Goal: Task Accomplishment & Management: Manage account settings

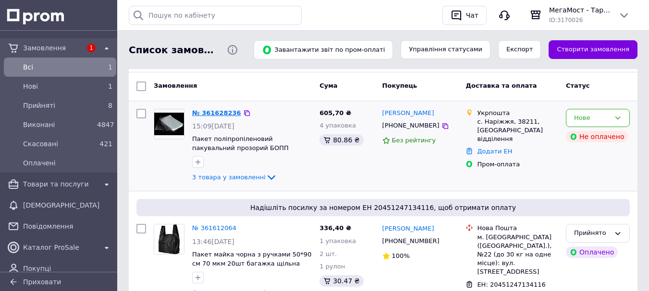
scroll to position [48, 0]
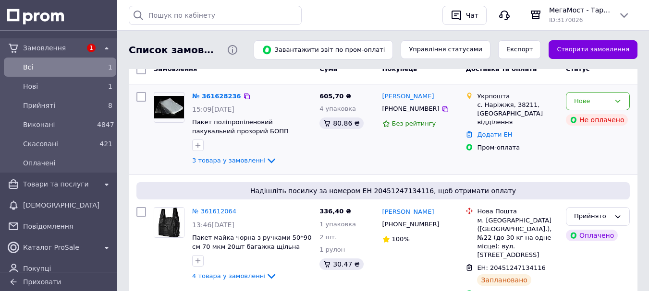
click at [213, 97] on link "№ 361628236" at bounding box center [216, 96] width 49 height 7
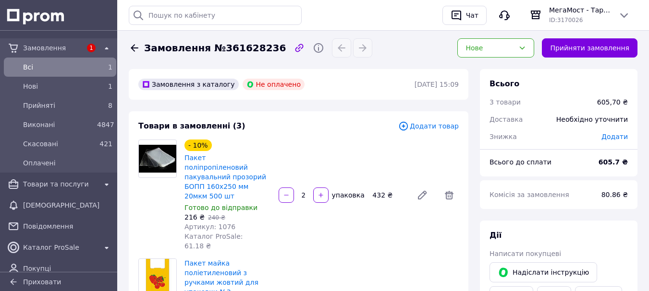
click at [55, 66] on span "Всi" at bounding box center [58, 67] width 70 height 10
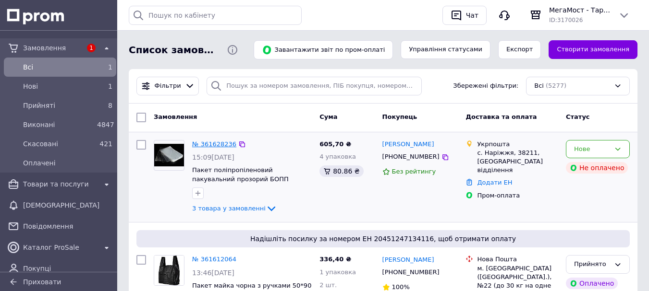
click at [218, 144] on link "№ 361628236" at bounding box center [214, 144] width 44 height 7
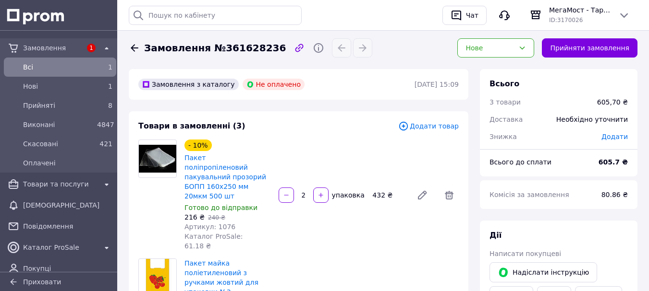
click at [42, 64] on span "Всi" at bounding box center [58, 67] width 70 height 10
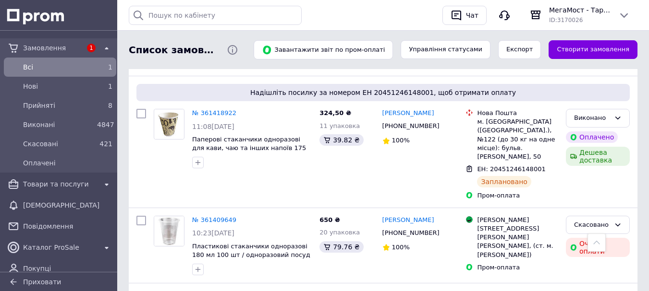
scroll to position [1872, 0]
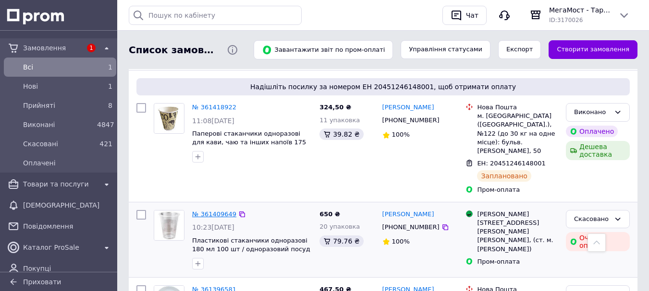
click at [213, 211] on link "№ 361409649" at bounding box center [214, 214] width 44 height 7
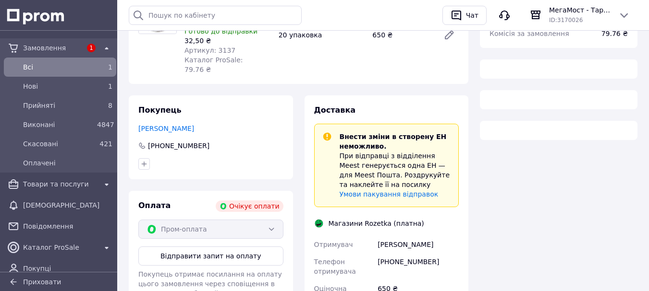
scroll to position [177, 0]
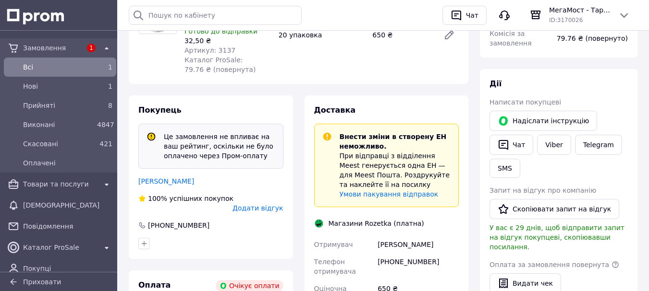
click at [33, 66] on span "Всi" at bounding box center [58, 67] width 70 height 10
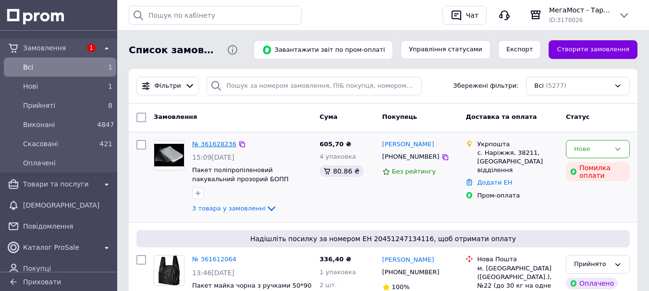
click at [221, 144] on link "№ 361628236" at bounding box center [214, 144] width 44 height 7
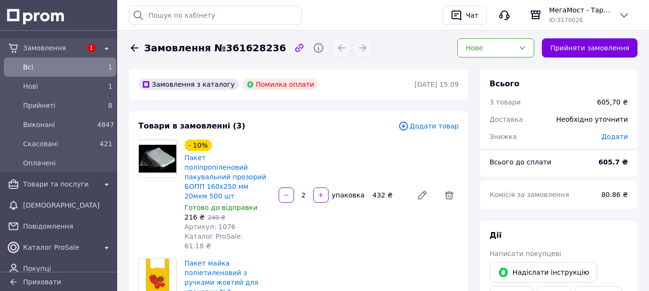
click at [47, 65] on span "Всi" at bounding box center [58, 67] width 70 height 10
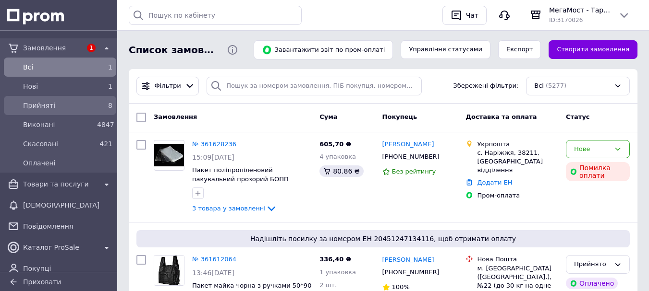
click at [55, 105] on span "Прийняті" at bounding box center [58, 106] width 70 height 10
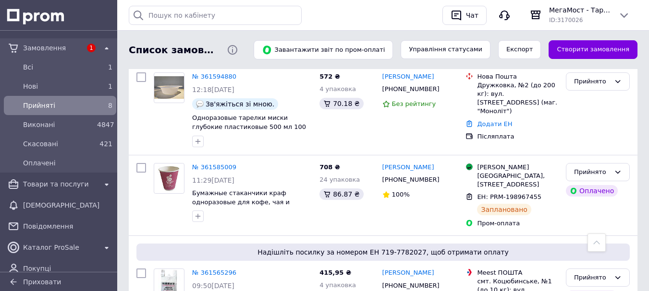
scroll to position [704, 0]
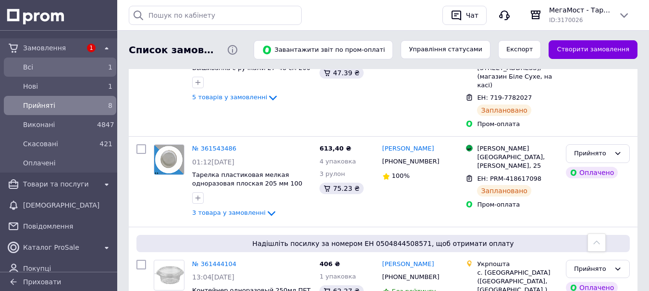
click at [33, 61] on div "Всi" at bounding box center [58, 66] width 74 height 13
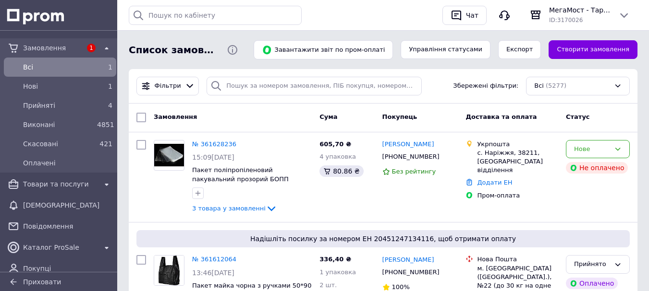
click at [35, 63] on span "Всi" at bounding box center [58, 67] width 70 height 10
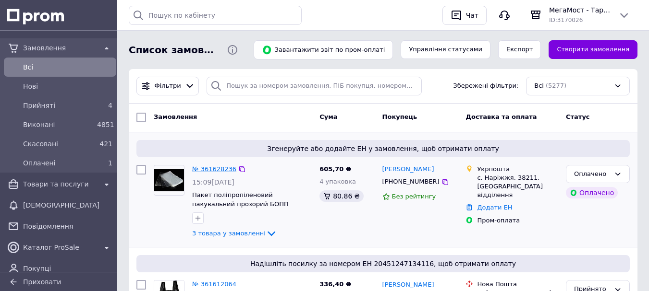
scroll to position [48, 0]
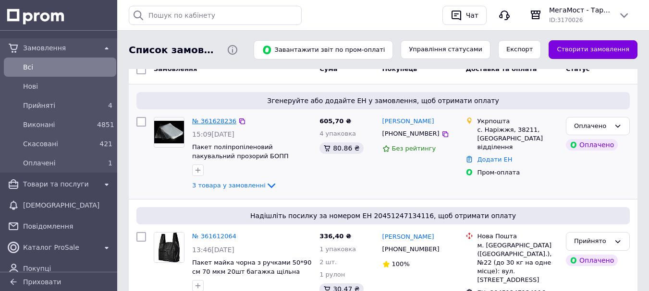
click at [213, 122] on link "№ 361628236" at bounding box center [214, 121] width 44 height 7
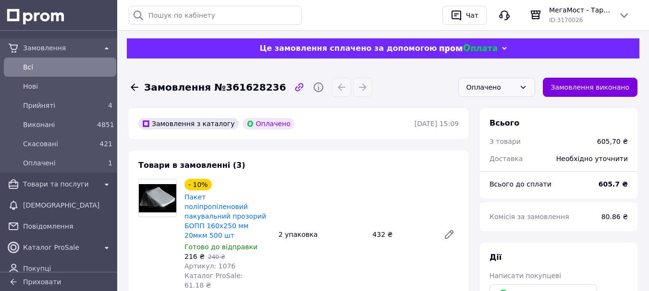
click at [515, 90] on div "Оплачено" at bounding box center [490, 87] width 49 height 11
click at [492, 110] on li "Прийнято" at bounding box center [496, 108] width 76 height 18
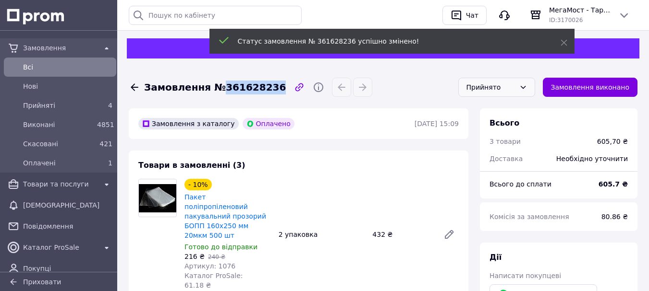
drag, startPoint x: 218, startPoint y: 88, endPoint x: 267, endPoint y: 86, distance: 49.0
click at [267, 86] on div "Замовлення №361628236" at bounding box center [288, 87] width 322 height 19
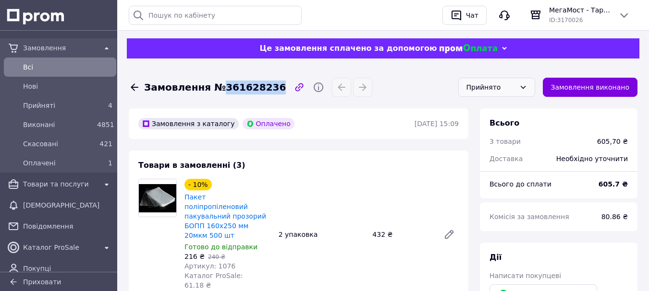
copy div "361628236 Прийнято Замовлення виконано"
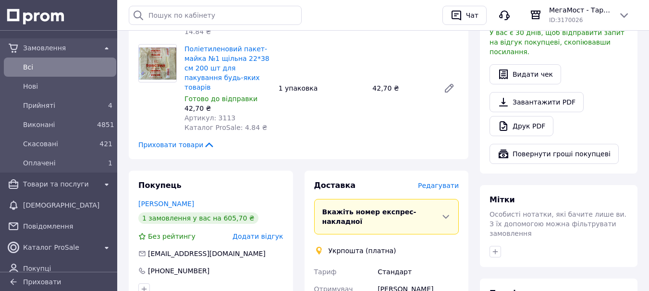
scroll to position [480, 0]
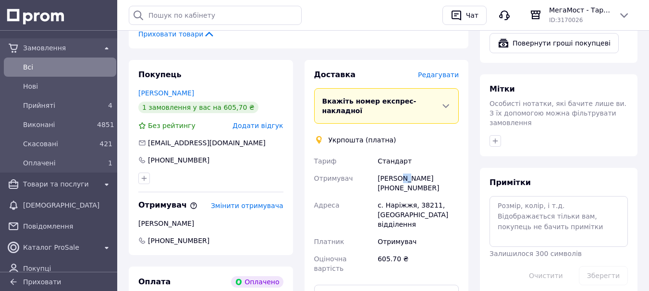
drag, startPoint x: 397, startPoint y: 120, endPoint x: 408, endPoint y: 120, distance: 10.1
click at [408, 170] on div "[PERSON_NAME] [PHONE_NUMBER]" at bounding box center [417, 183] width 85 height 27
drag, startPoint x: 437, startPoint y: 116, endPoint x: 400, endPoint y: 134, distance: 41.2
click at [436, 170] on div "[PERSON_NAME] [PHONE_NUMBER]" at bounding box center [417, 183] width 85 height 27
drag, startPoint x: 397, startPoint y: 122, endPoint x: 428, endPoint y: 121, distance: 31.2
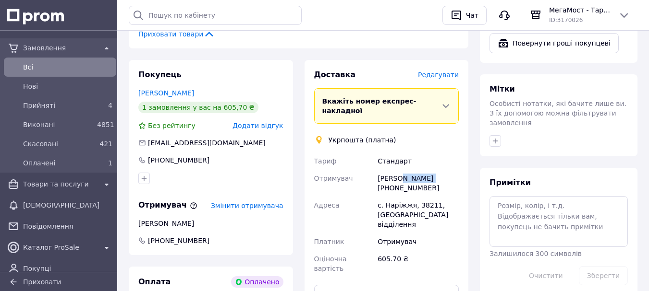
click at [428, 170] on div "[PERSON_NAME] [PHONE_NUMBER]" at bounding box center [417, 183] width 85 height 27
copy div "[PERSON_NAME]"
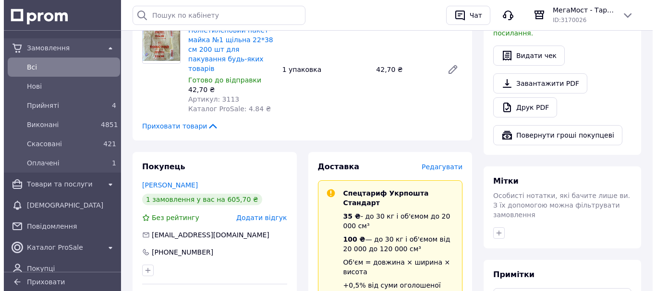
scroll to position [384, 0]
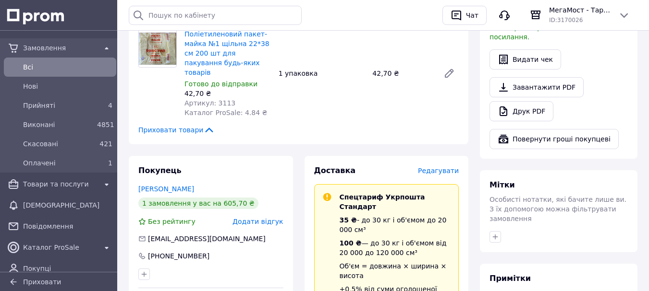
click at [432, 167] on span "Редагувати" at bounding box center [438, 171] width 41 height 8
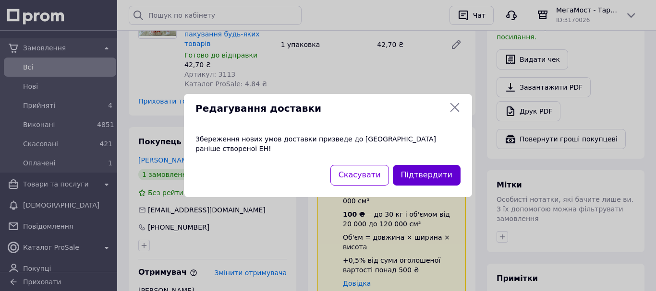
click at [407, 172] on button "Підтвердити" at bounding box center [427, 175] width 68 height 21
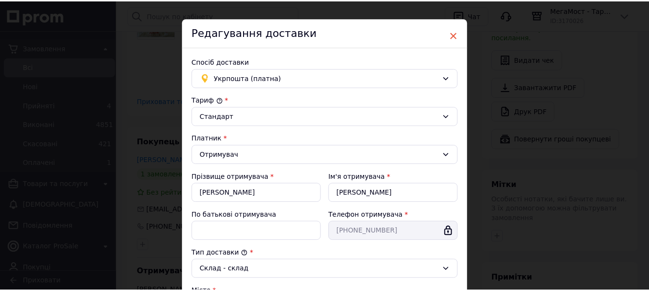
scroll to position [0, 0]
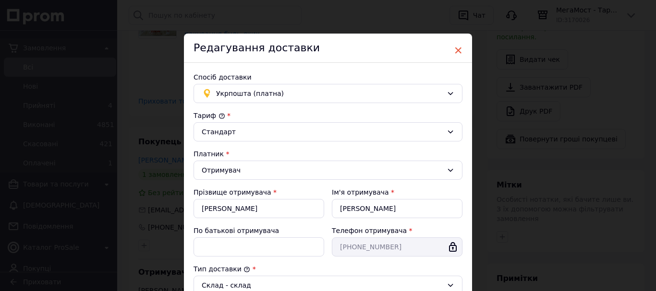
click at [457, 47] on span "×" at bounding box center [458, 50] width 9 height 16
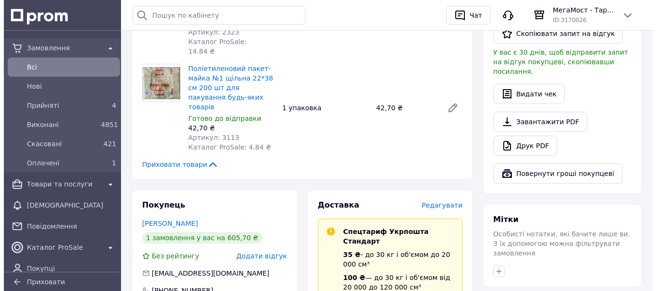
scroll to position [336, 0]
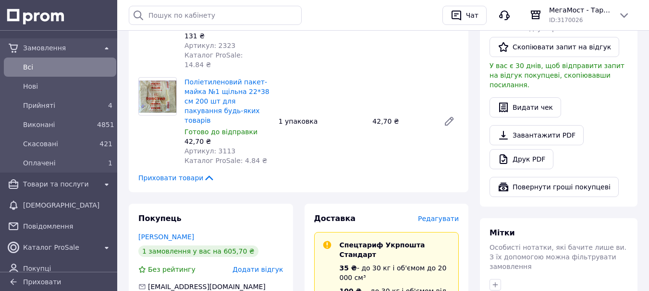
click at [445, 215] on span "Редагувати" at bounding box center [438, 219] width 41 height 8
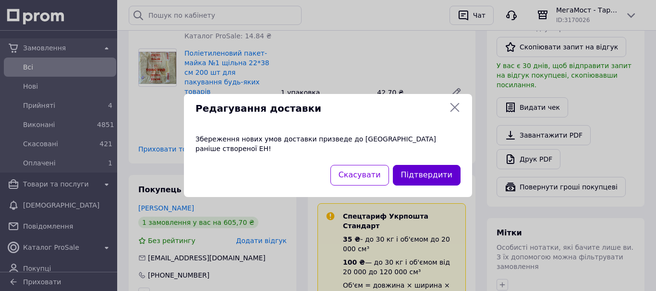
click at [412, 170] on button "Підтвердити" at bounding box center [427, 175] width 68 height 21
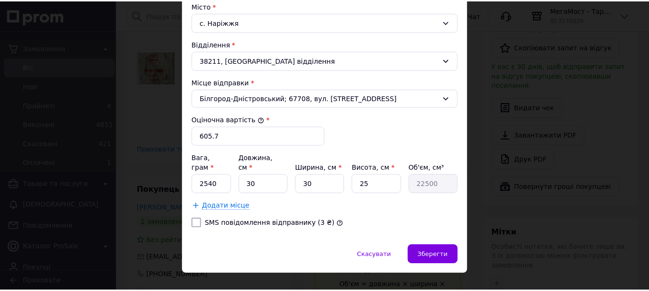
scroll to position [309, 0]
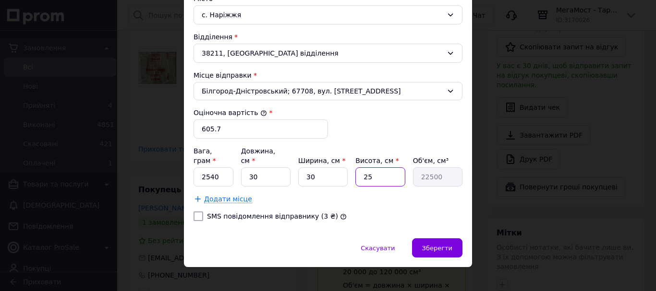
click at [386, 168] on input "25" at bounding box center [379, 177] width 49 height 19
type input "1"
type input "900"
type input "10"
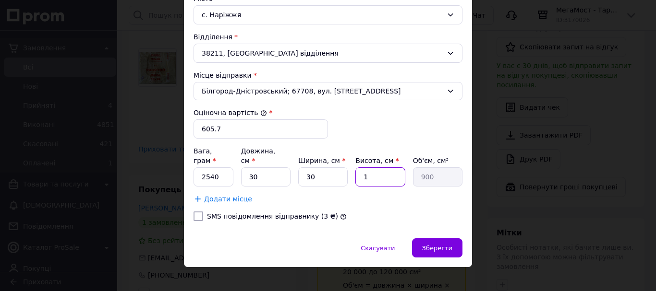
type input "9000"
type input "10"
click at [195, 212] on input "SMS повідомлення відправнику (3 ₴)" at bounding box center [198, 217] width 10 height 10
checkbox input "true"
click at [430, 245] on span "Зберегти" at bounding box center [437, 248] width 30 height 7
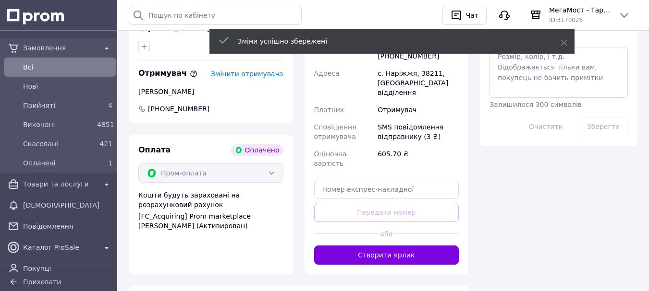
scroll to position [624, 0]
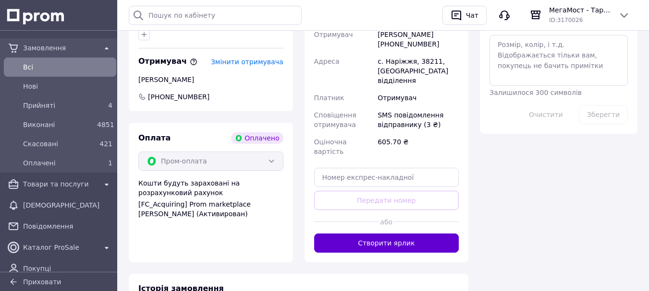
click at [374, 234] on button "Створити ярлик" at bounding box center [386, 243] width 145 height 19
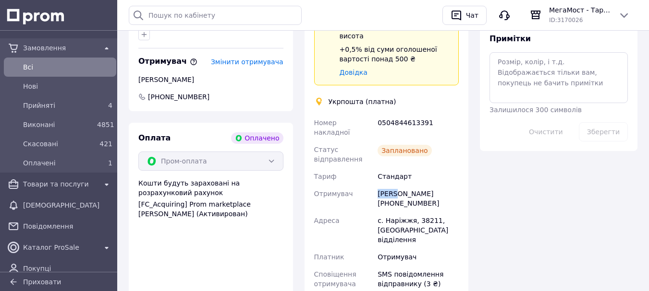
drag, startPoint x: 375, startPoint y: 125, endPoint x: 394, endPoint y: 127, distance: 18.8
click at [394, 127] on div "Номер накладної 0504844613391 Статус відправлення Заплановано Тариф Стандарт От…" at bounding box center [386, 230] width 149 height 232
copy div "Отримувач Ірина"
drag, startPoint x: 377, startPoint y: 136, endPoint x: 433, endPoint y: 134, distance: 55.7
click at [433, 185] on div "Ірина Шевченко +380972360848" at bounding box center [417, 198] width 85 height 27
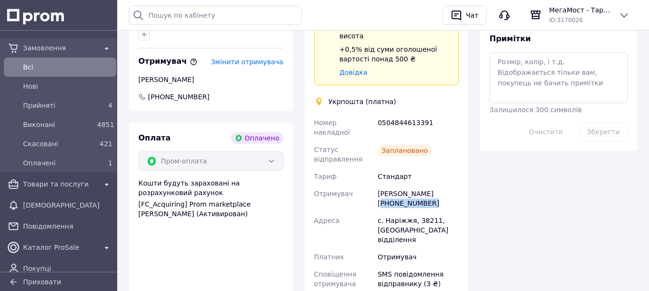
copy div "+380972360848"
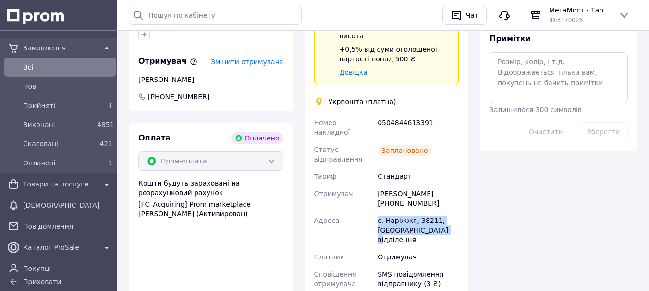
drag, startPoint x: 378, startPoint y: 151, endPoint x: 461, endPoint y: 160, distance: 83.5
click at [461, 160] on div "Доставка Редагувати Спецтариф Укрпошта Стандарт 35 ₴ - до 30 кг і об'ємом до 20…" at bounding box center [386, 149] width 164 height 467
copy div "с. Наріжжя, 38211, [GEOGRAPHIC_DATA] відділення"
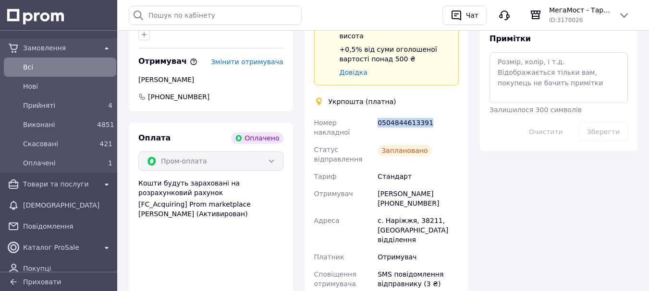
drag, startPoint x: 377, startPoint y: 61, endPoint x: 435, endPoint y: 67, distance: 57.9
click at [435, 114] on div "0504844613391" at bounding box center [417, 127] width 85 height 27
copy div "0504844613391"
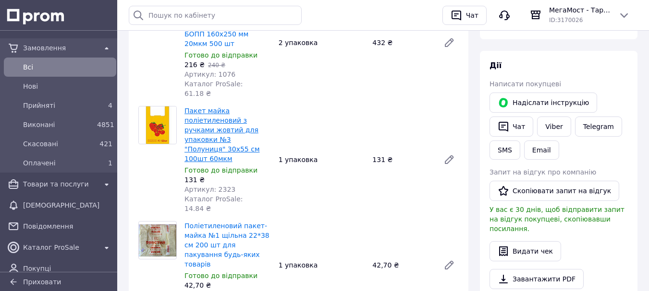
scroll to position [0, 0]
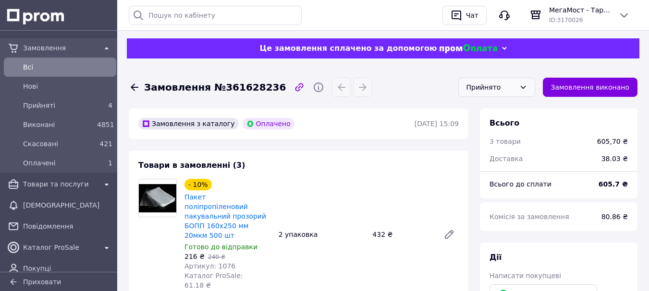
click at [30, 66] on span "Всi" at bounding box center [67, 67] width 89 height 10
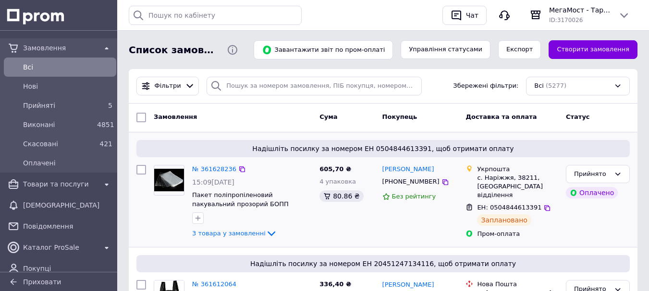
drag, startPoint x: 218, startPoint y: 255, endPoint x: 212, endPoint y: 240, distance: 16.4
drag, startPoint x: 212, startPoint y: 240, endPoint x: 130, endPoint y: 214, distance: 86.5
click at [130, 214] on div "Надішліть посилку за номером ЕН 0504844613391, щоб отримати оплату № 361628236 …" at bounding box center [383, 189] width 508 height 115
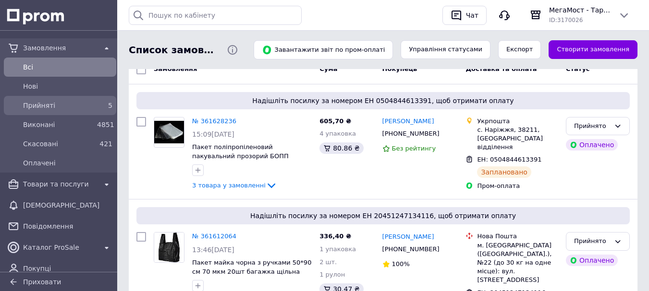
click at [50, 109] on span "Прийняті" at bounding box center [58, 106] width 70 height 10
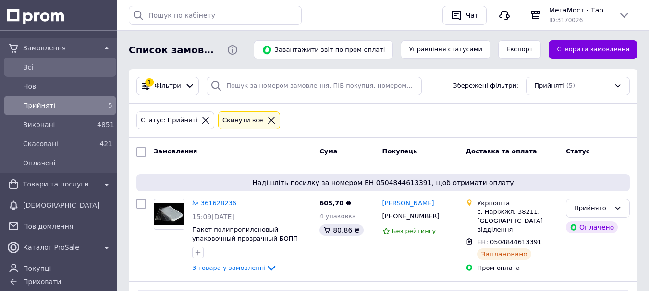
click at [55, 68] on span "Всi" at bounding box center [67, 67] width 89 height 10
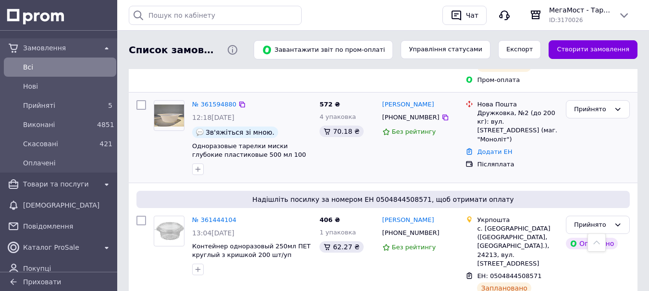
scroll to position [458, 0]
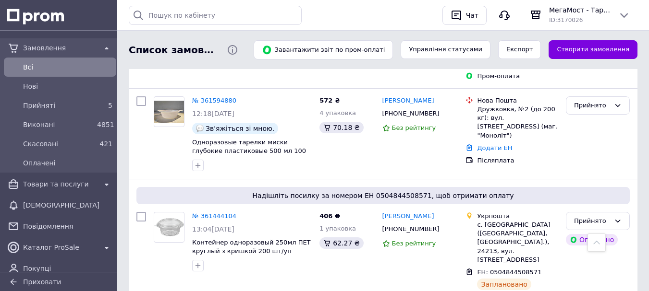
click at [46, 63] on span "Всi" at bounding box center [67, 67] width 89 height 10
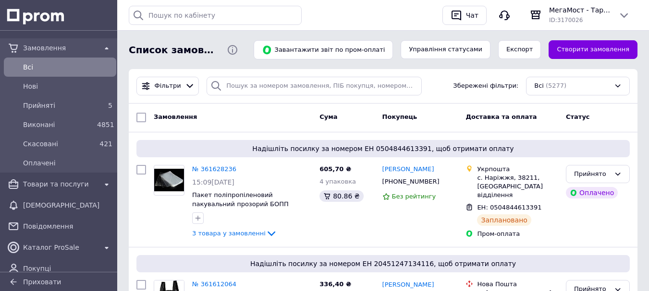
click at [38, 63] on span "Всi" at bounding box center [67, 67] width 89 height 10
click at [51, 61] on div "Всi" at bounding box center [67, 66] width 93 height 13
click at [40, 104] on span "Прийняті" at bounding box center [58, 106] width 70 height 10
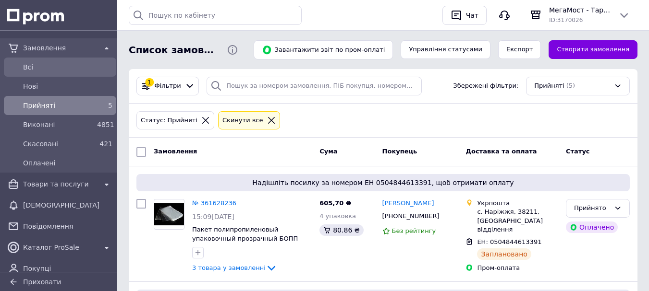
click at [38, 64] on span "Всi" at bounding box center [67, 67] width 89 height 10
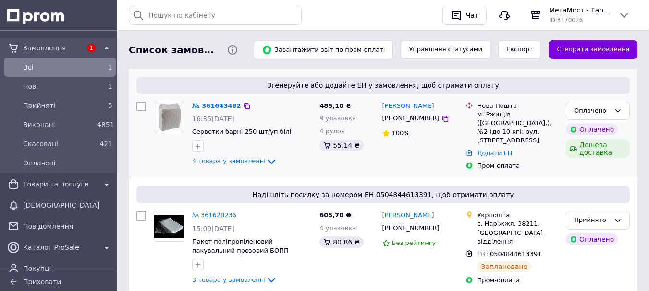
scroll to position [48, 0]
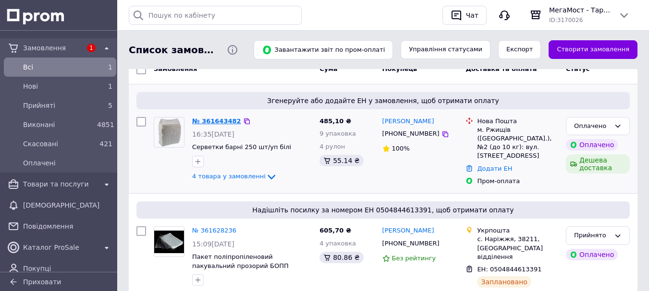
click at [206, 119] on link "№ 361643482" at bounding box center [216, 121] width 49 height 7
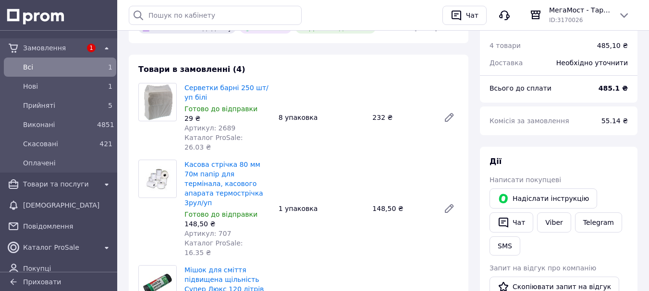
scroll to position [48, 0]
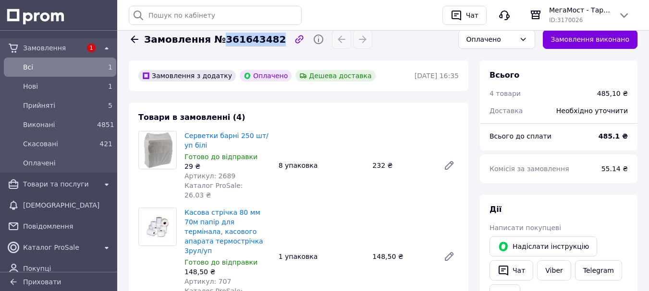
drag, startPoint x: 217, startPoint y: 37, endPoint x: 265, endPoint y: 38, distance: 48.0
click at [265, 38] on span "Замовлення №361643482" at bounding box center [215, 40] width 142 height 14
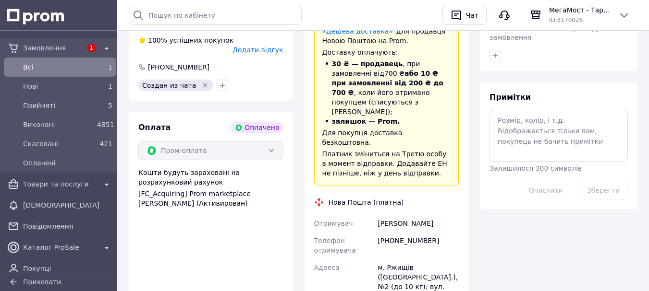
scroll to position [576, 0]
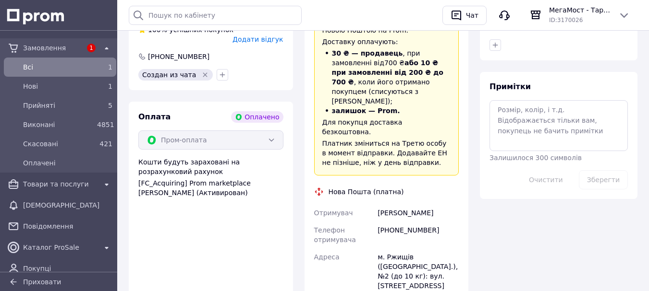
drag, startPoint x: 379, startPoint y: 163, endPoint x: 447, endPoint y: 155, distance: 68.7
click at [449, 154] on div "Доставка Редагувати «Дешева доставка»   для продавця Новою Поштою на Prom. Дост…" at bounding box center [386, 219] width 145 height 460
drag, startPoint x: 377, startPoint y: 182, endPoint x: 430, endPoint y: 180, distance: 52.9
click at [430, 222] on div "[PHONE_NUMBER]" at bounding box center [417, 235] width 85 height 27
copy div "[PHONE_NUMBER]"
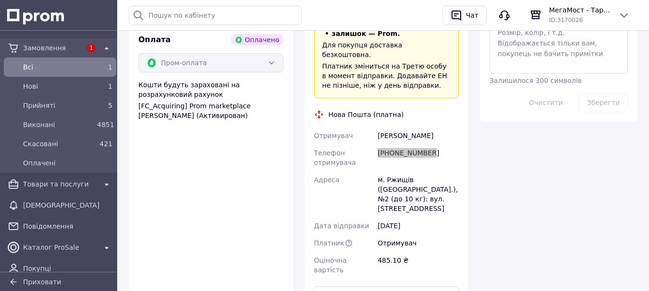
scroll to position [672, 0]
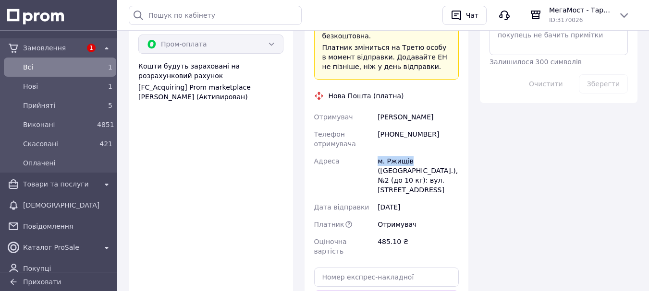
drag, startPoint x: 377, startPoint y: 113, endPoint x: 408, endPoint y: 105, distance: 31.7
click at [408, 153] on div "м. Ржищів ([GEOGRAPHIC_DATA].), №2 (до 10 кг): вул. [STREET_ADDRESS]" at bounding box center [417, 176] width 85 height 46
copy div "м. Ржищів"
drag, startPoint x: 378, startPoint y: 122, endPoint x: 388, endPoint y: 122, distance: 10.1
click at [388, 153] on div "м. Ржищів ([GEOGRAPHIC_DATA].), №2 (до 10 кг): вул. [STREET_ADDRESS]" at bounding box center [417, 176] width 85 height 46
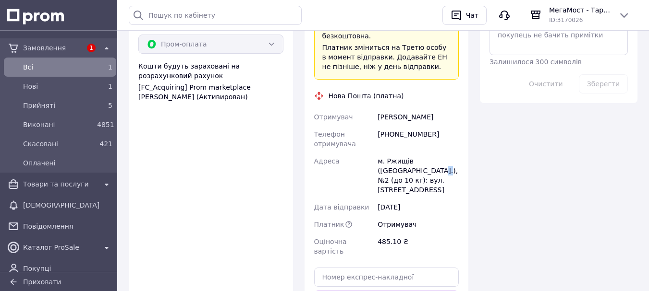
copy div "№2"
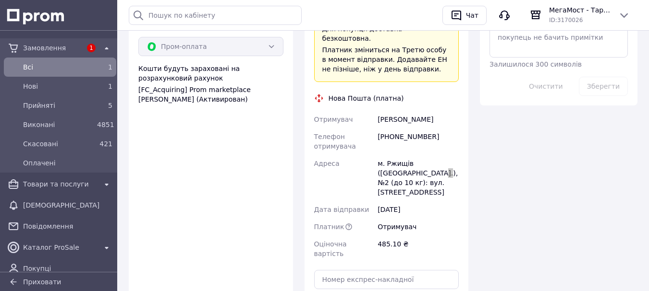
scroll to position [720, 0]
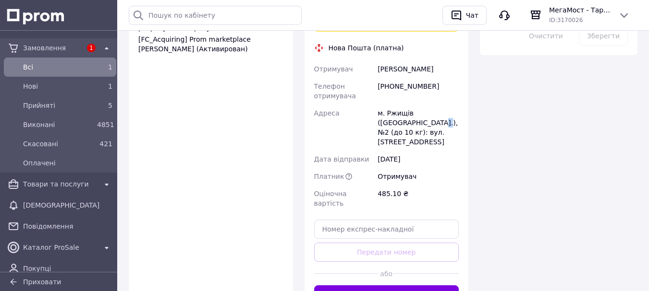
click at [349, 286] on button "Згенерувати ЕН" at bounding box center [386, 295] width 145 height 19
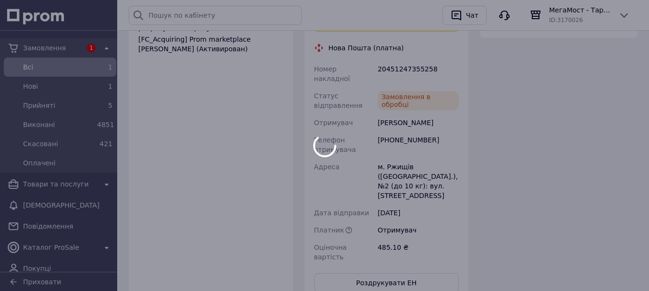
click at [325, 103] on div at bounding box center [324, 145] width 649 height 291
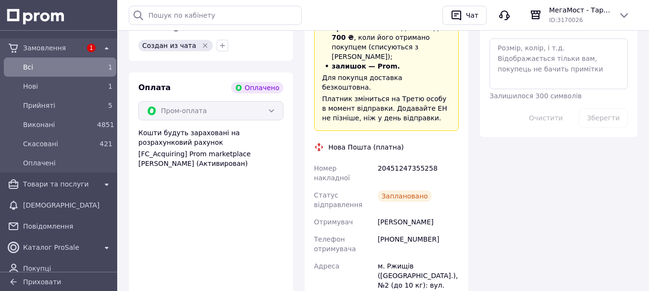
scroll to position [591, 0]
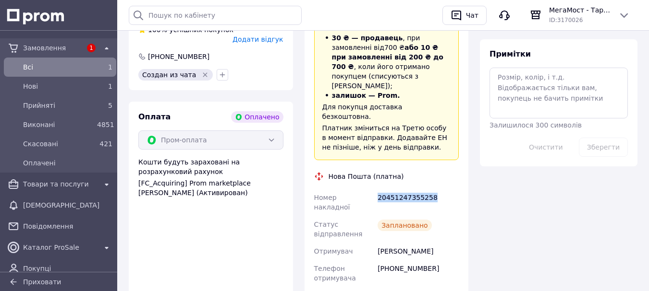
drag, startPoint x: 377, startPoint y: 147, endPoint x: 430, endPoint y: 144, distance: 52.9
click at [430, 189] on div "20451247355258" at bounding box center [417, 202] width 85 height 27
copy div "20451247355258"
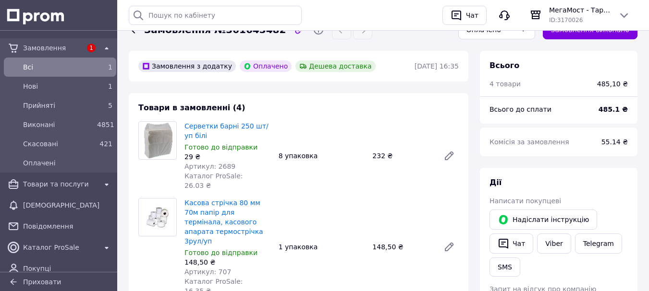
scroll to position [0, 0]
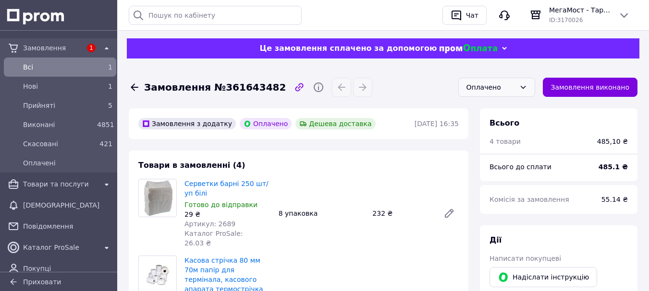
click at [486, 85] on div "Оплачено" at bounding box center [490, 87] width 49 height 11
click at [486, 108] on li "Прийнято" at bounding box center [496, 108] width 76 height 18
click at [47, 64] on span "Всi" at bounding box center [58, 67] width 70 height 10
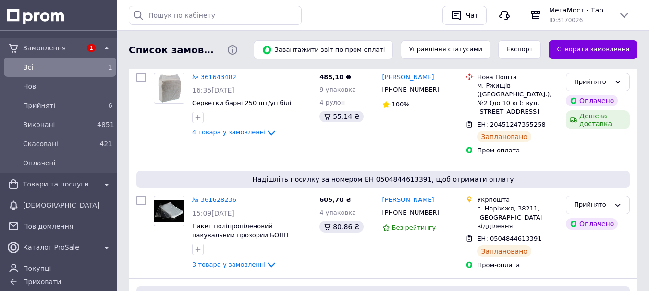
scroll to position [96, 0]
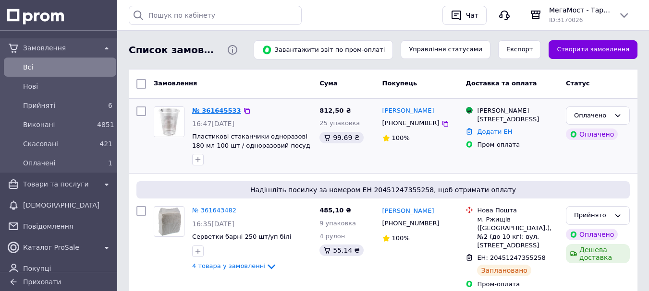
scroll to position [48, 0]
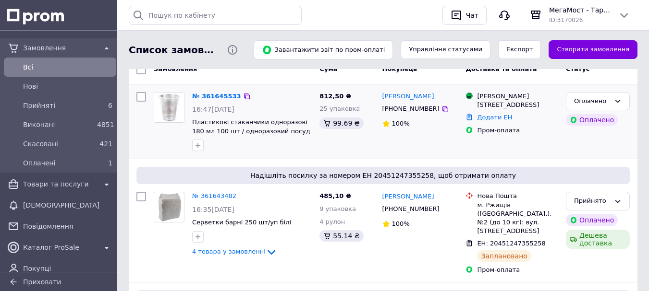
click at [200, 94] on link "№ 361645533" at bounding box center [216, 96] width 49 height 7
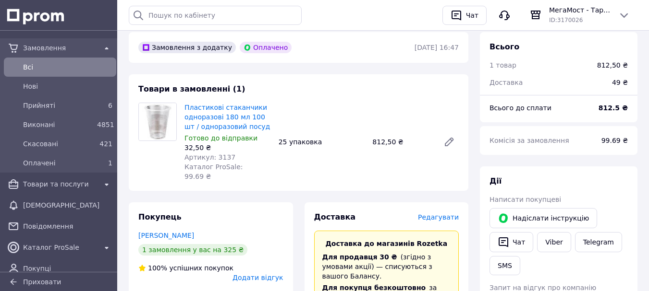
scroll to position [48, 0]
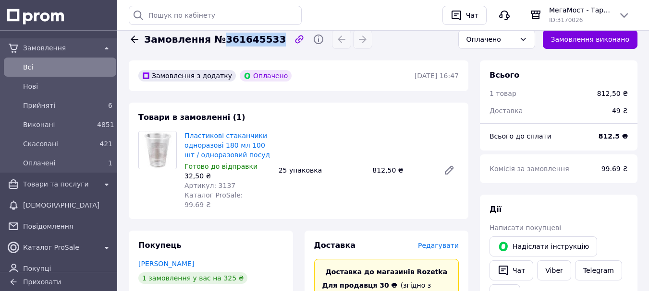
drag, startPoint x: 217, startPoint y: 39, endPoint x: 264, endPoint y: 38, distance: 47.5
click at [264, 38] on span "Замовлення №361645533" at bounding box center [215, 40] width 142 height 14
copy span "361645533"
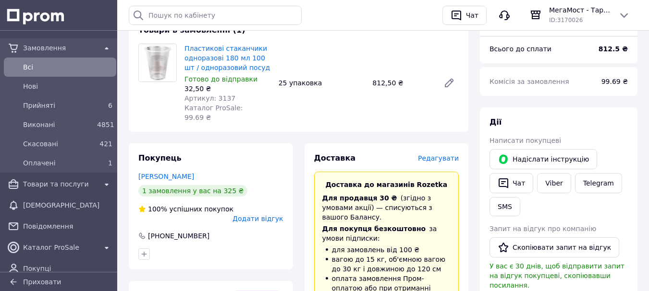
scroll to position [0, 0]
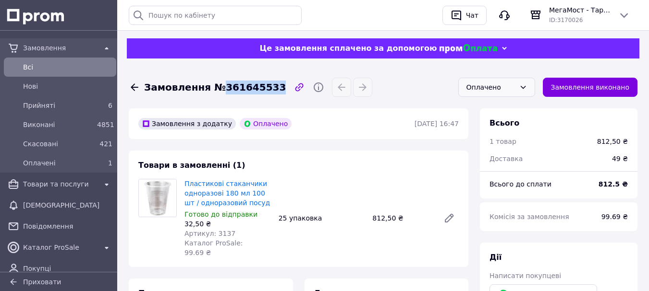
click at [501, 87] on div "Оплачено" at bounding box center [490, 87] width 49 height 11
click at [491, 106] on li "Прийнято" at bounding box center [496, 108] width 76 height 18
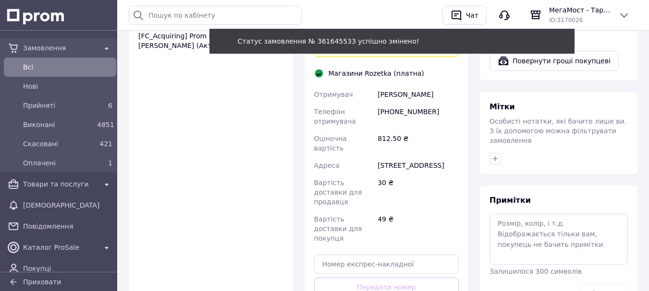
scroll to position [480, 0]
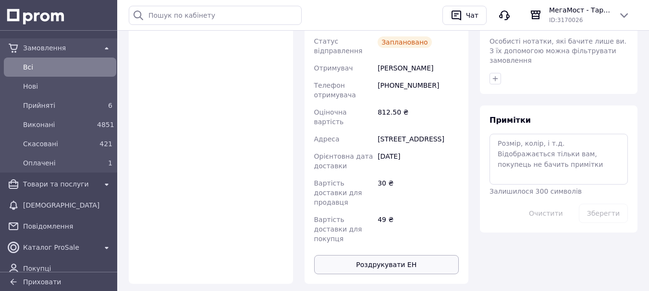
scroll to position [398, 0]
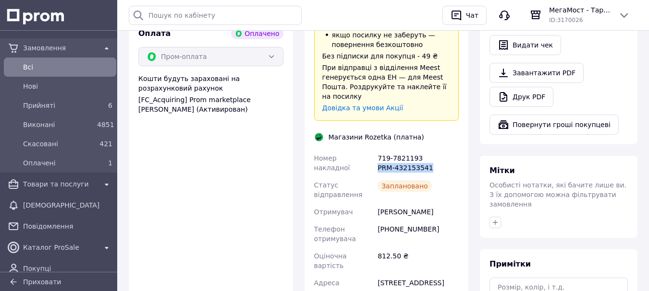
drag, startPoint x: 376, startPoint y: 142, endPoint x: 437, endPoint y: 139, distance: 60.5
click at [437, 150] on div "719-7821193 PRM-432153541" at bounding box center [417, 163] width 85 height 27
copy div "PRM-432153541"
drag, startPoint x: 378, startPoint y: 128, endPoint x: 430, endPoint y: 122, distance: 52.1
click at [430, 150] on div "719-7821193 PRM-432153541" at bounding box center [417, 163] width 85 height 27
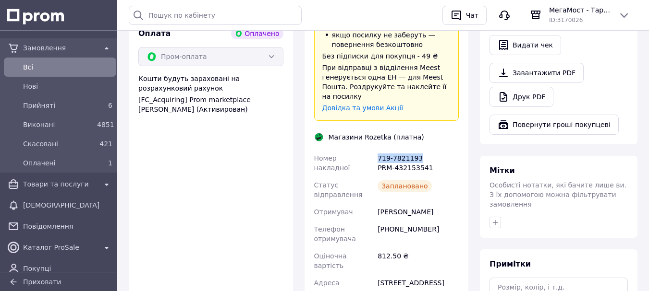
copy div "719-7821193"
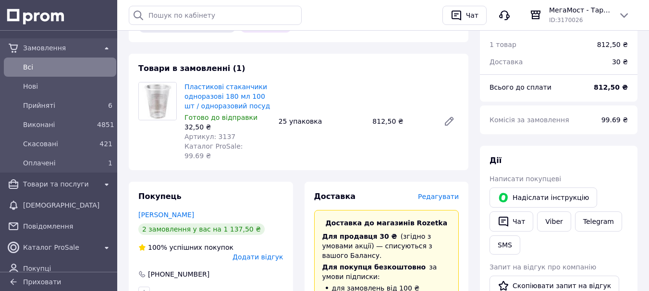
scroll to position [0, 0]
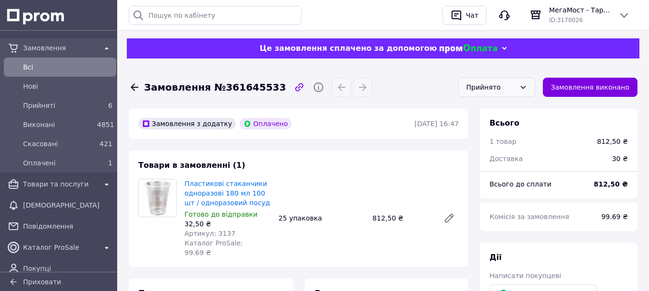
click at [46, 70] on span "Всi" at bounding box center [67, 67] width 89 height 10
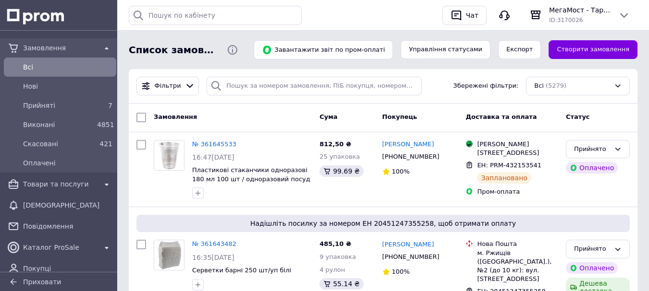
click at [43, 69] on span "Всi" at bounding box center [67, 67] width 89 height 10
click at [43, 68] on span "Всi" at bounding box center [67, 67] width 89 height 10
drag, startPoint x: 33, startPoint y: 108, endPoint x: 64, endPoint y: 112, distance: 32.0
click at [33, 107] on span "Прийняті" at bounding box center [58, 106] width 70 height 10
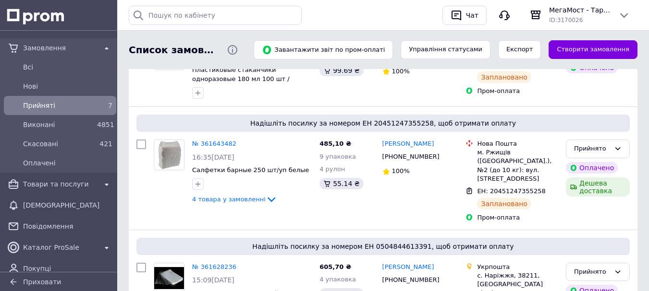
scroll to position [144, 0]
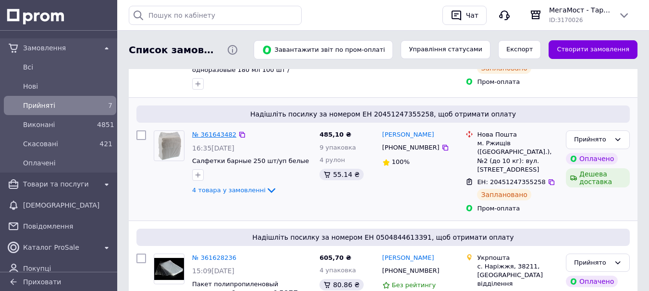
click at [225, 135] on link "№ 361643482" at bounding box center [214, 134] width 44 height 7
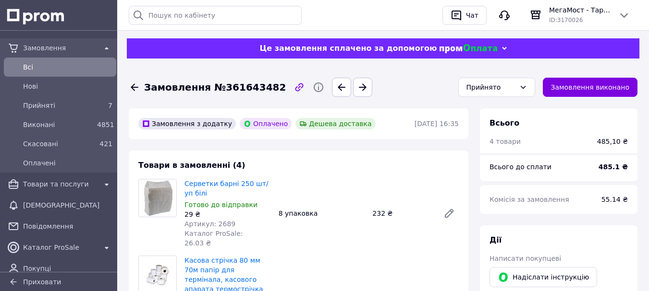
click at [45, 70] on span "Всi" at bounding box center [67, 67] width 89 height 10
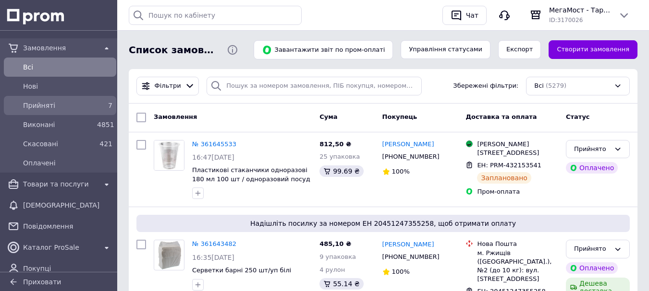
click at [39, 105] on span "Прийняті" at bounding box center [58, 106] width 70 height 10
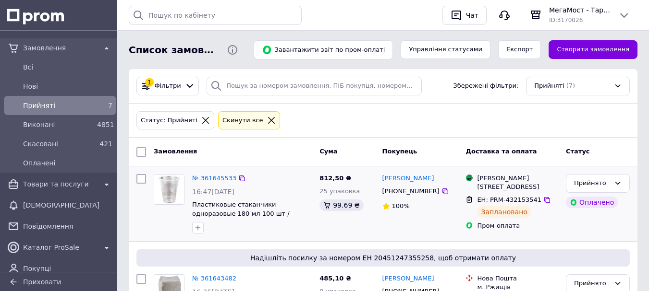
drag, startPoint x: 413, startPoint y: 185, endPoint x: 383, endPoint y: 199, distance: 33.3
click at [395, 180] on div "[PERSON_NAME]" at bounding box center [408, 178] width 54 height 11
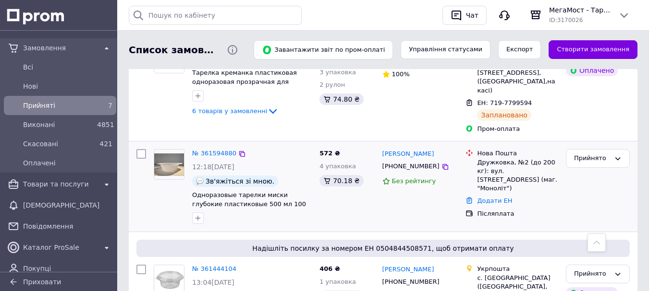
scroll to position [647, 0]
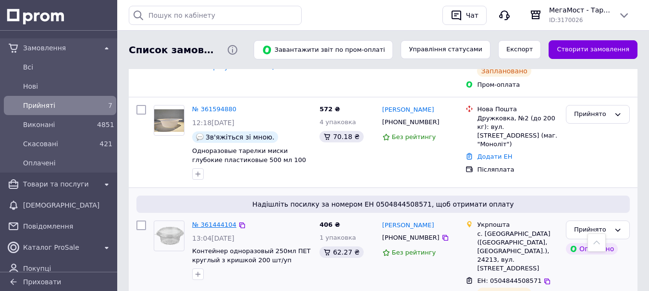
click at [212, 221] on link "№ 361444104" at bounding box center [214, 224] width 44 height 7
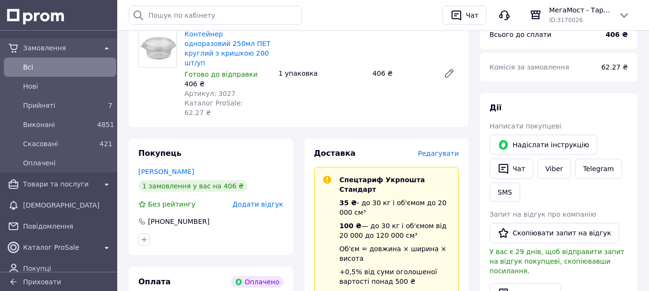
scroll to position [48, 0]
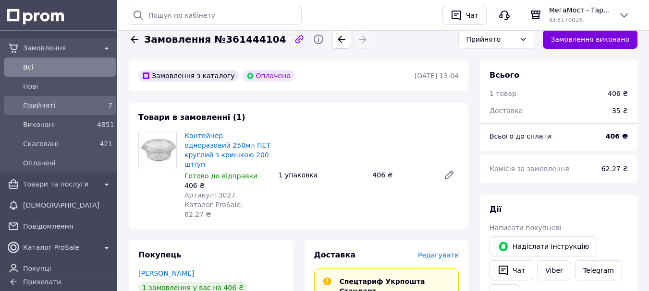
click at [42, 102] on span "Прийняті" at bounding box center [58, 106] width 70 height 10
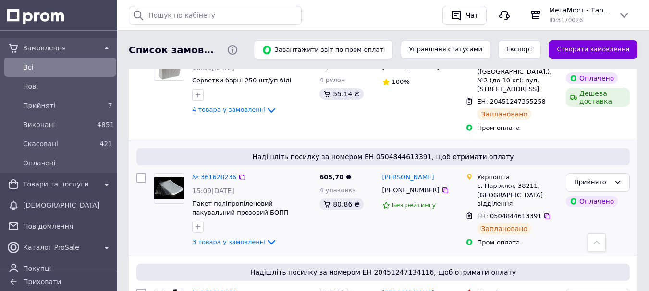
scroll to position [192, 0]
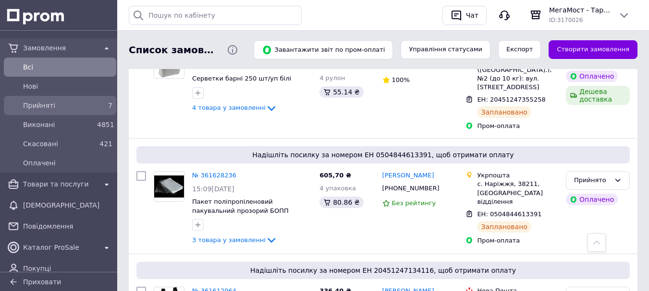
click at [45, 104] on span "Прийняті" at bounding box center [58, 106] width 70 height 10
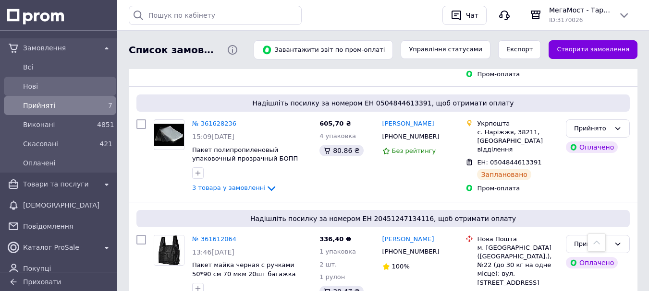
scroll to position [119, 0]
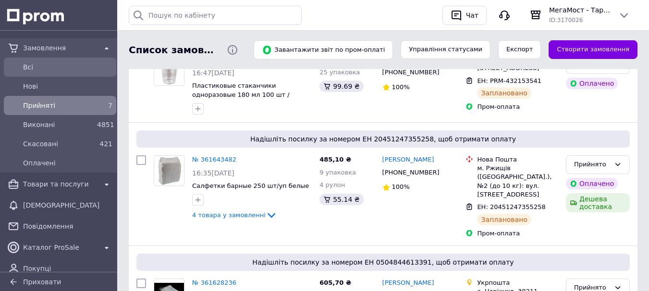
click at [26, 69] on span "Всi" at bounding box center [67, 67] width 89 height 10
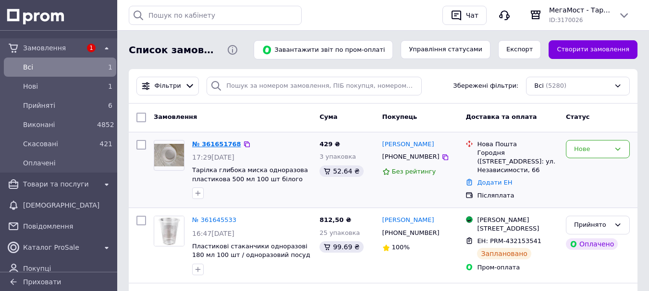
click at [208, 145] on link "№ 361651768" at bounding box center [216, 144] width 49 height 7
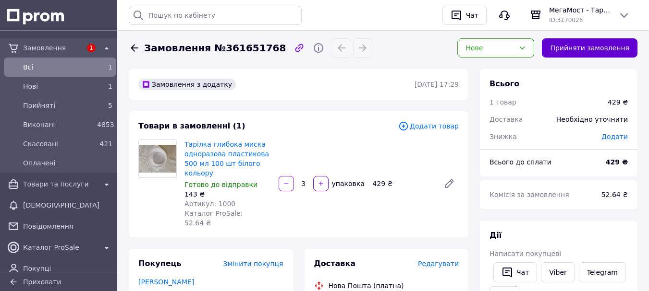
click at [573, 48] on button "Прийняти замовлення" at bounding box center [590, 47] width 96 height 19
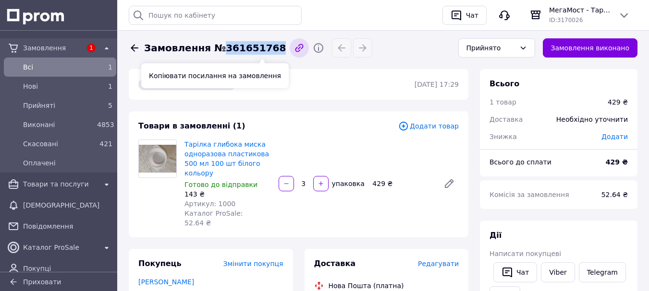
drag, startPoint x: 217, startPoint y: 48, endPoint x: 270, endPoint y: 49, distance: 52.8
click at [270, 49] on div "Замовлення №361651768" at bounding box center [288, 47] width 322 height 19
copy div "361651768 Прийнято Замовлення виконано"
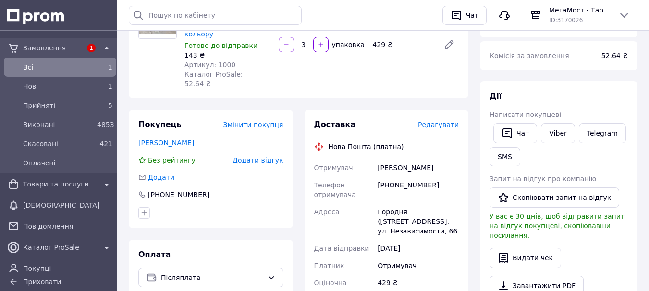
scroll to position [144, 0]
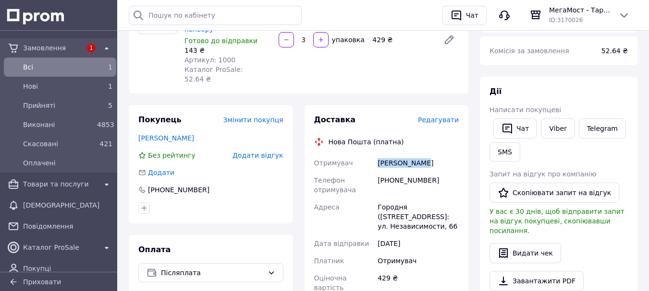
drag, startPoint x: 378, startPoint y: 144, endPoint x: 429, endPoint y: 142, distance: 51.4
click at [429, 155] on div "Ткачук Тарас" at bounding box center [417, 163] width 85 height 17
copy div "Ткачук Тарас"
drag, startPoint x: 379, startPoint y: 162, endPoint x: 436, endPoint y: 161, distance: 57.1
click at [436, 172] on div "+380971377008" at bounding box center [417, 185] width 85 height 27
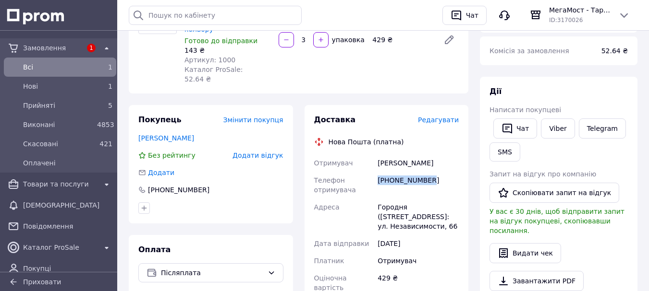
copy div "+380971377008"
drag, startPoint x: 377, startPoint y: 185, endPoint x: 403, endPoint y: 179, distance: 26.8
click at [403, 199] on div "Городня (Черниговская обл., Черниговский р-н.), №1: ул. Независимости, 66" at bounding box center [417, 217] width 85 height 36
copy div "Городня"
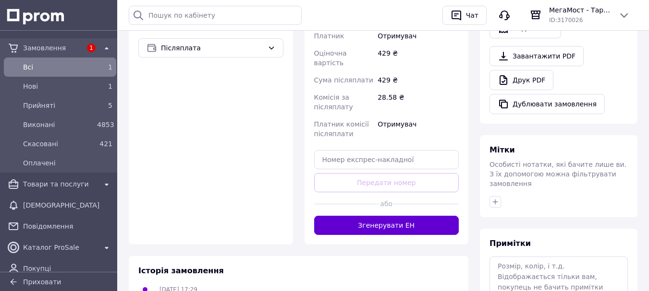
scroll to position [384, 0]
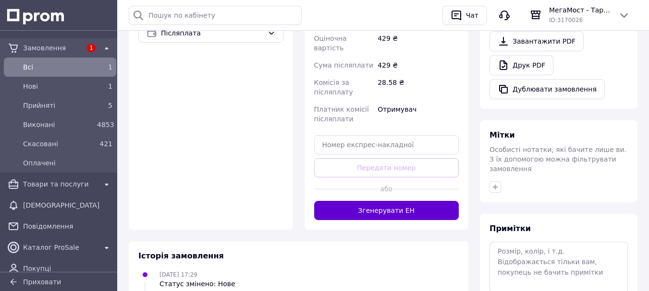
click at [385, 201] on button "Згенерувати ЕН" at bounding box center [386, 210] width 145 height 19
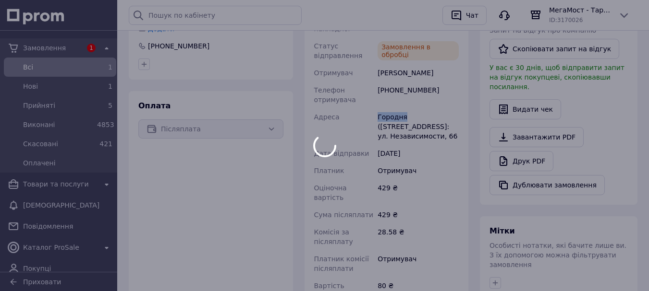
scroll to position [240, 0]
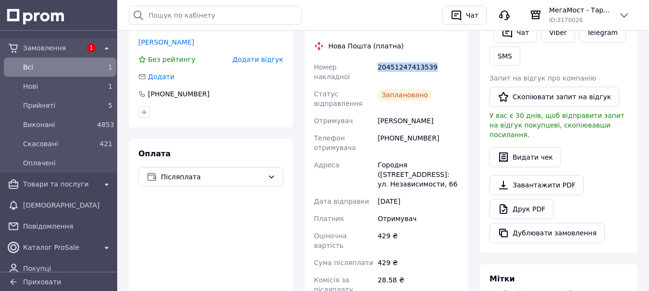
drag, startPoint x: 376, startPoint y: 45, endPoint x: 438, endPoint y: 44, distance: 61.5
click at [438, 59] on div "20451247413539" at bounding box center [417, 72] width 85 height 27
copy div "20451247413539"
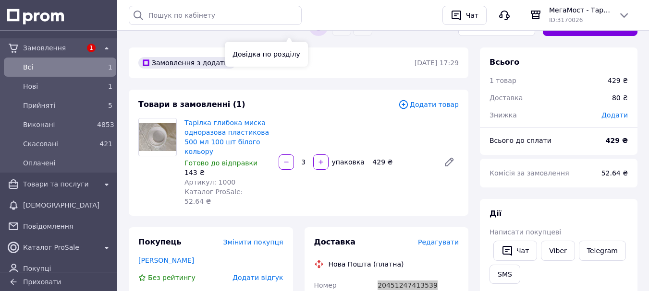
scroll to position [0, 0]
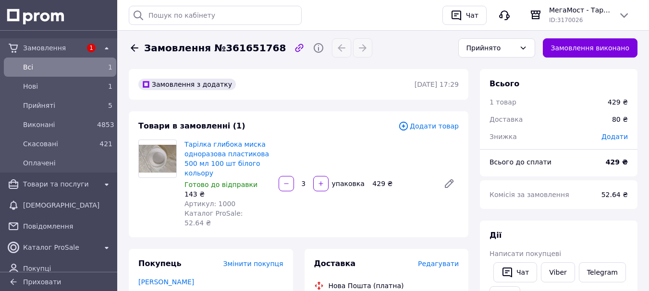
click at [38, 62] on span "Всi" at bounding box center [58, 67] width 70 height 10
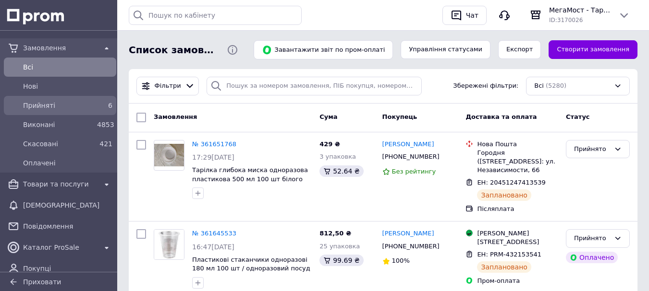
click at [45, 109] on span "Прийняті" at bounding box center [58, 106] width 70 height 10
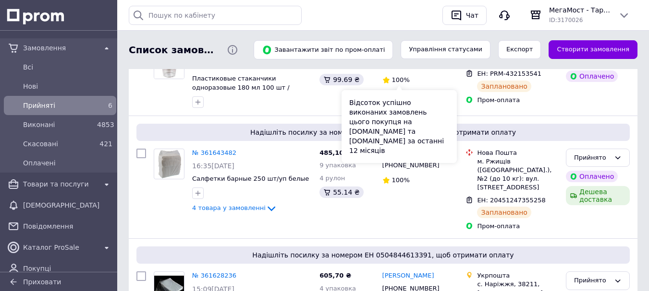
scroll to position [240, 0]
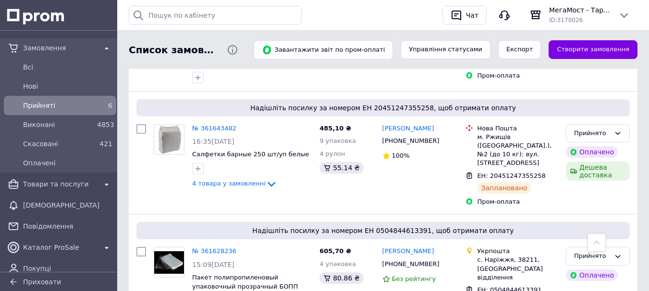
click at [216, 128] on link "№ 361643482" at bounding box center [214, 128] width 44 height 7
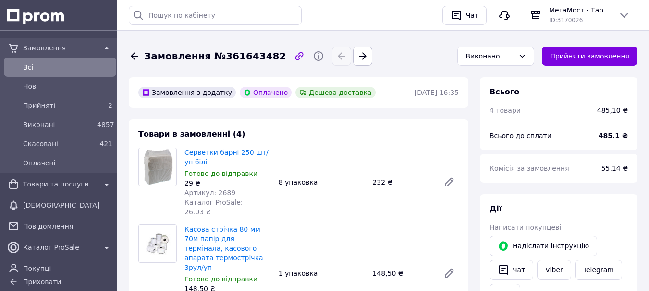
scroll to position [48, 0]
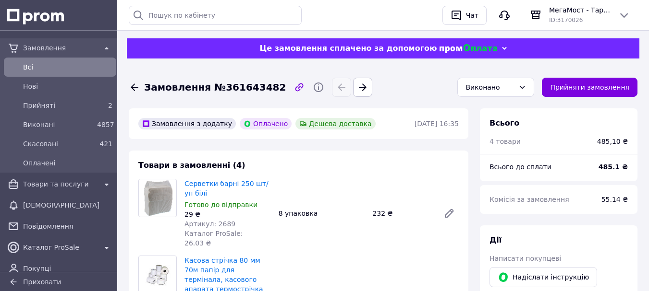
scroll to position [48, 0]
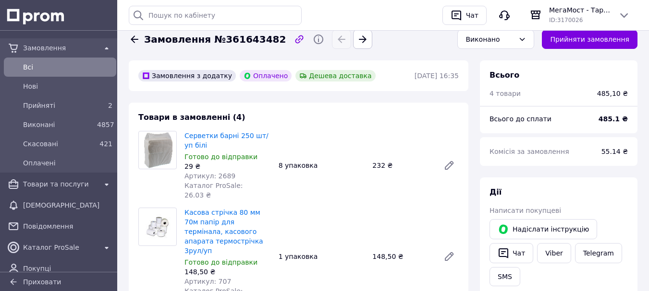
click at [57, 66] on span "Всi" at bounding box center [67, 67] width 89 height 10
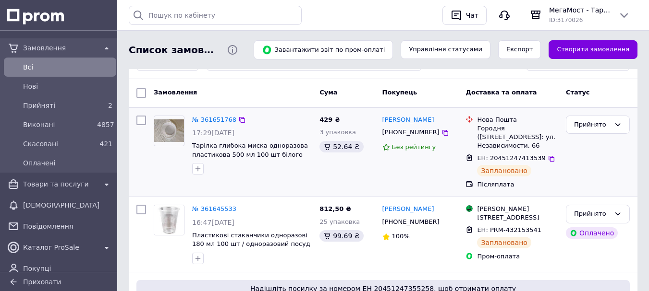
scroll to position [48, 0]
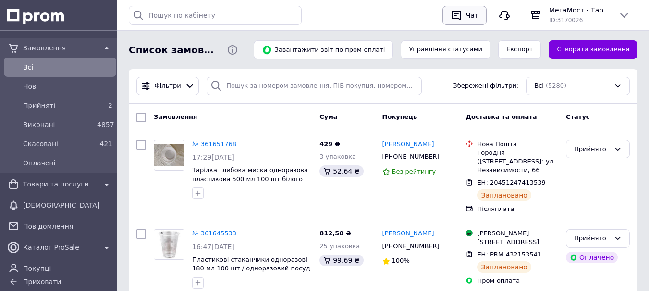
click at [472, 22] on div "Чат" at bounding box center [472, 15] width 16 height 14
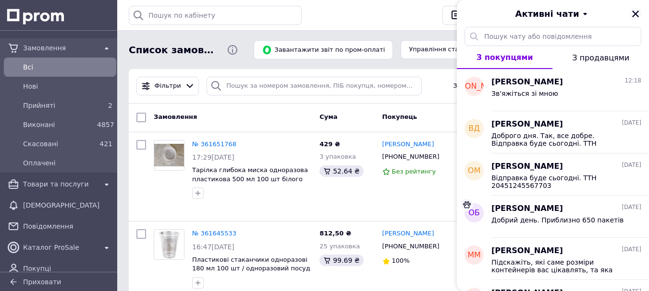
click at [638, 12] on icon "Закрити" at bounding box center [635, 14] width 9 height 9
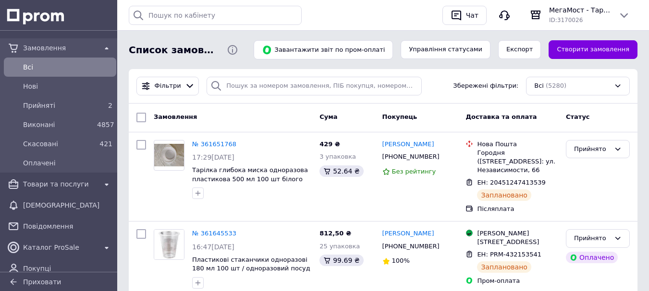
click at [31, 68] on span "Всi" at bounding box center [67, 67] width 89 height 10
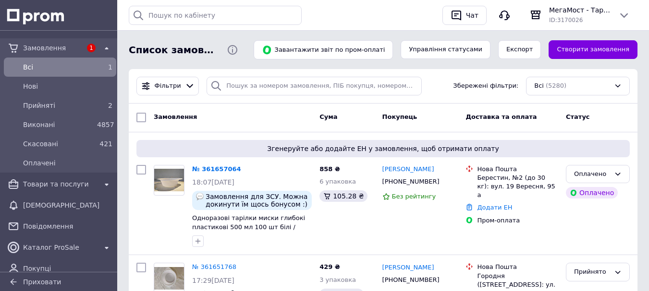
scroll to position [48, 0]
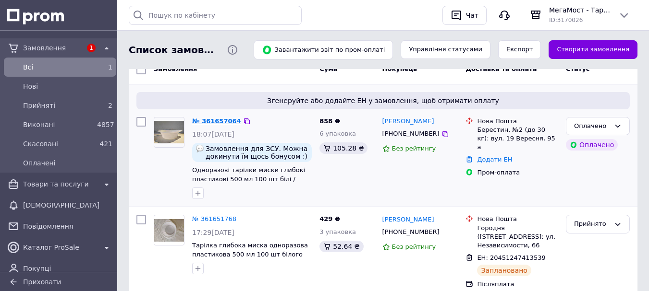
click at [208, 121] on link "№ 361657064" at bounding box center [216, 121] width 49 height 7
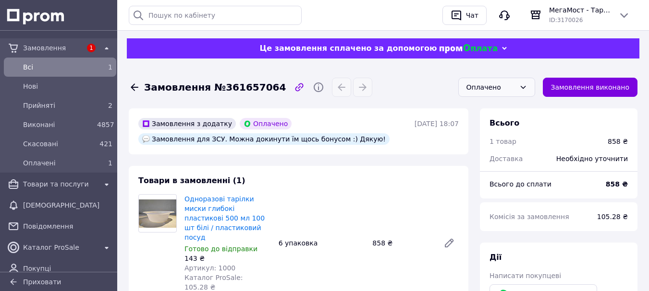
click at [514, 85] on div "Оплачено" at bounding box center [490, 87] width 49 height 11
click at [503, 107] on li "Прийнято" at bounding box center [496, 108] width 76 height 18
drag, startPoint x: 216, startPoint y: 87, endPoint x: 263, endPoint y: 89, distance: 47.1
click at [263, 89] on span "Замовлення №361657064" at bounding box center [215, 88] width 142 height 14
copy span "361657064"
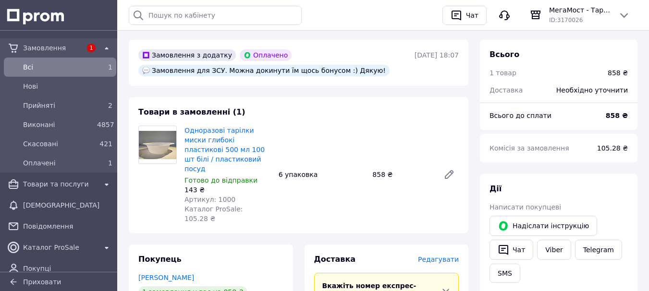
scroll to position [192, 0]
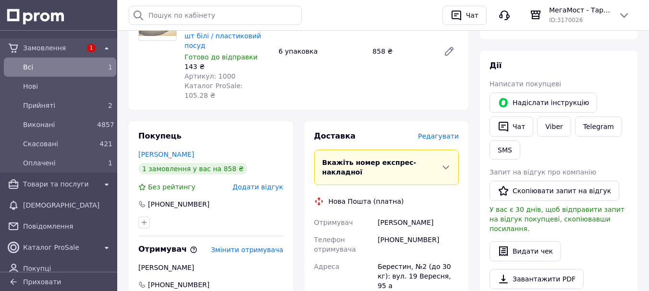
click at [52, 69] on span "Всi" at bounding box center [58, 67] width 70 height 10
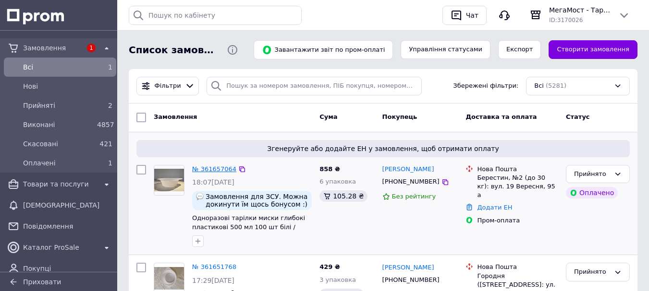
scroll to position [48, 0]
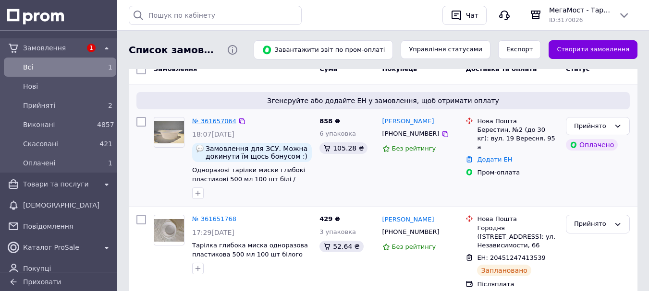
click at [220, 121] on link "№ 361657064" at bounding box center [214, 121] width 44 height 7
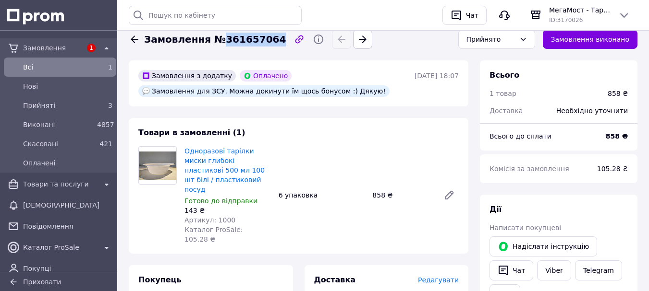
drag, startPoint x: 216, startPoint y: 39, endPoint x: 264, endPoint y: 40, distance: 47.5
click at [264, 40] on span "Замовлення №361657064" at bounding box center [215, 40] width 142 height 14
copy span "361657064"
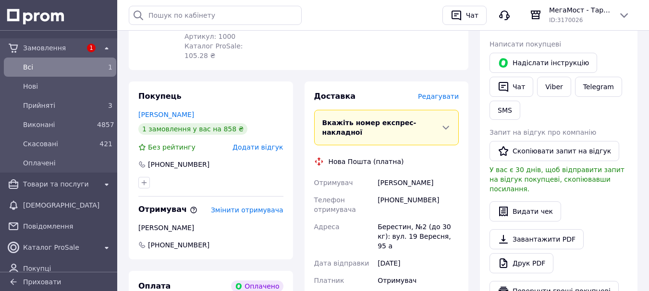
scroll to position [240, 0]
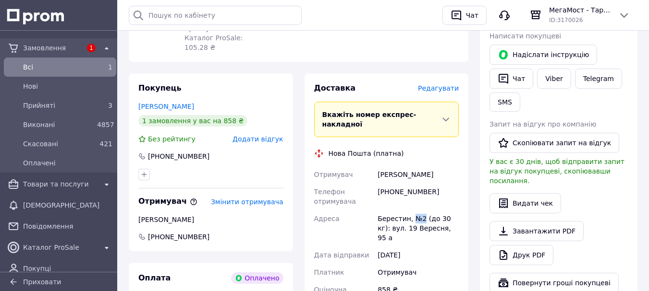
drag, startPoint x: 410, startPoint y: 189, endPoint x: 421, endPoint y: 191, distance: 10.8
click at [421, 210] on div "Берестин, №2 (до 30 кг): вул. 19 Вересня, 95 а" at bounding box center [417, 228] width 85 height 36
copy div "№2"
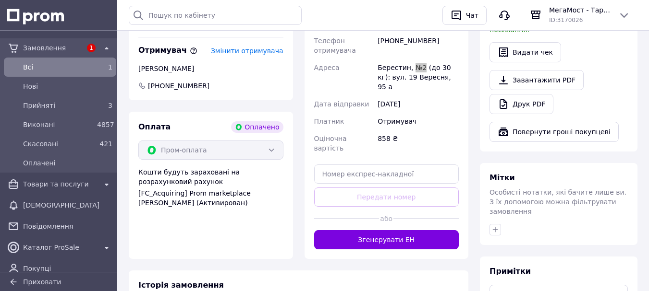
scroll to position [432, 0]
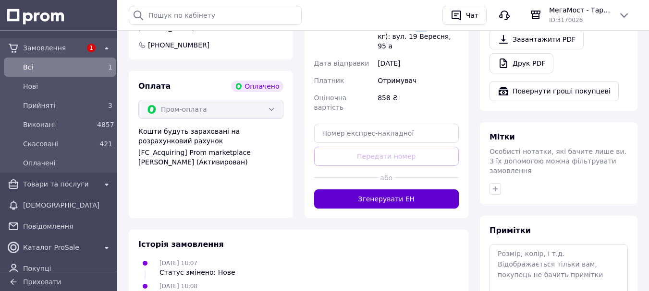
click at [381, 190] on button "Згенерувати ЕН" at bounding box center [386, 199] width 145 height 19
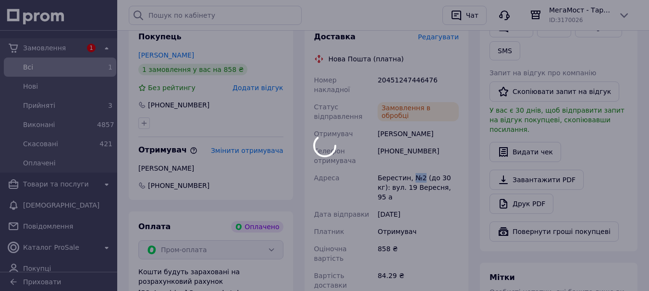
scroll to position [288, 0]
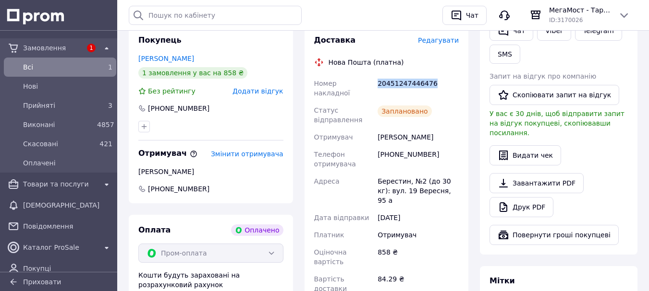
drag, startPoint x: 377, startPoint y: 63, endPoint x: 434, endPoint y: 61, distance: 56.7
click at [434, 75] on div "20451247446476" at bounding box center [417, 88] width 85 height 27
copy div "20451247446476"
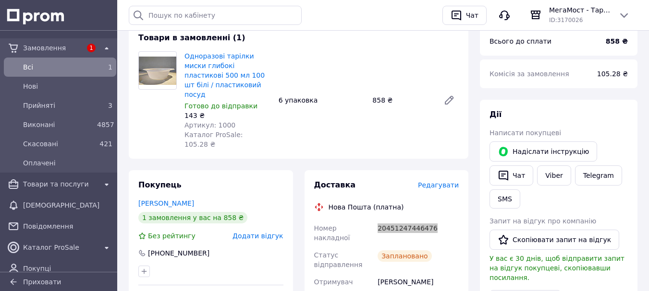
scroll to position [144, 0]
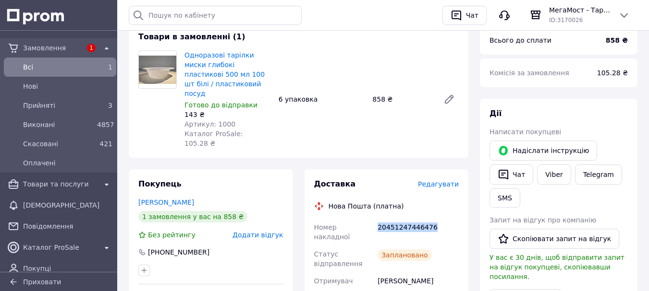
click at [59, 66] on span "Всi" at bounding box center [58, 67] width 70 height 10
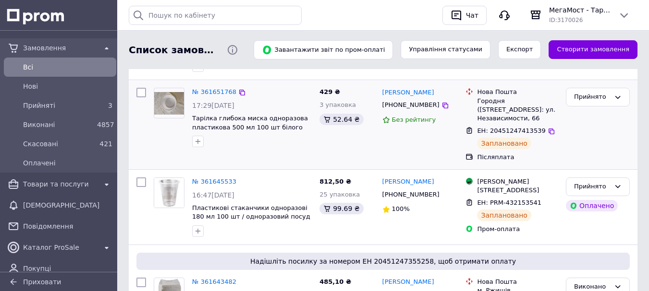
scroll to position [192, 0]
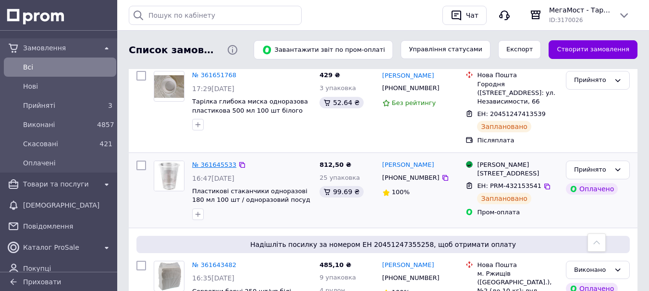
click at [203, 165] on link "№ 361645533" at bounding box center [214, 164] width 44 height 7
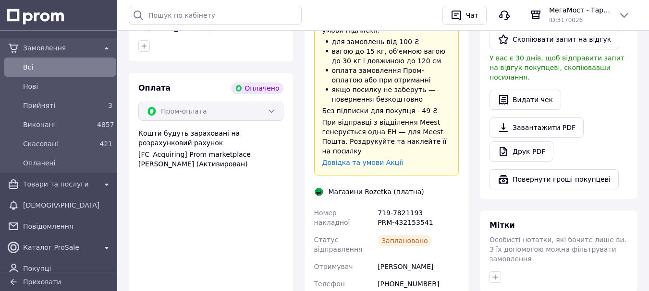
scroll to position [384, 0]
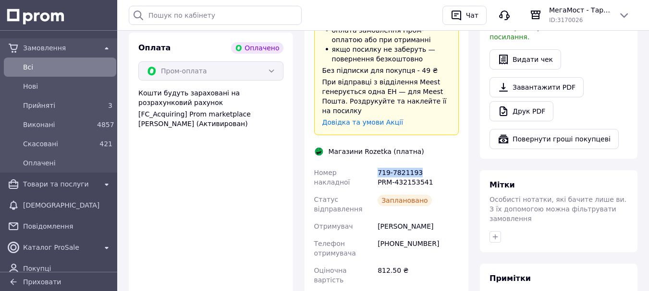
drag, startPoint x: 378, startPoint y: 142, endPoint x: 421, endPoint y: 144, distance: 42.8
click at [421, 164] on div "719-7821193 PRM-432153541" at bounding box center [417, 177] width 85 height 27
copy div "719-7821193"
click at [57, 68] on span "Всi" at bounding box center [67, 67] width 89 height 10
